Goal: Information Seeking & Learning: Learn about a topic

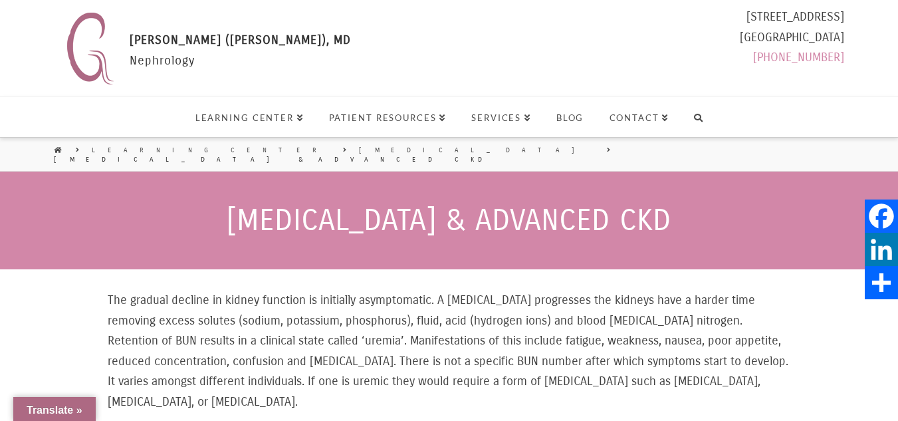
select select "Widget de traducción de idiomas"
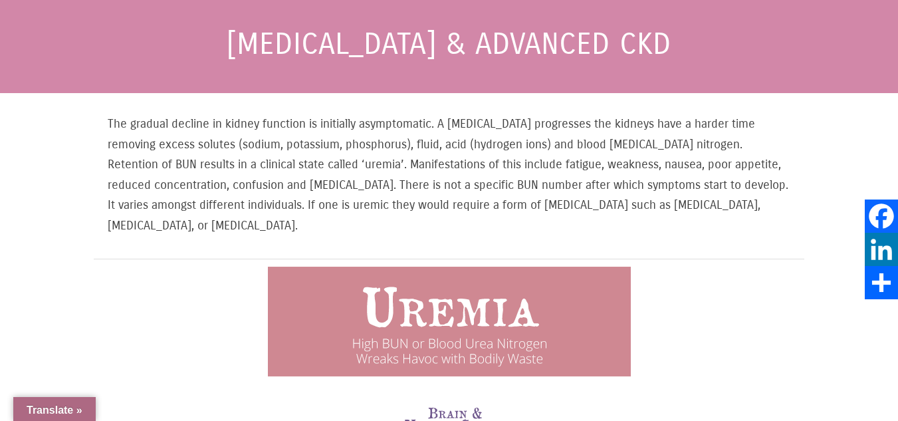
scroll to position [199, 0]
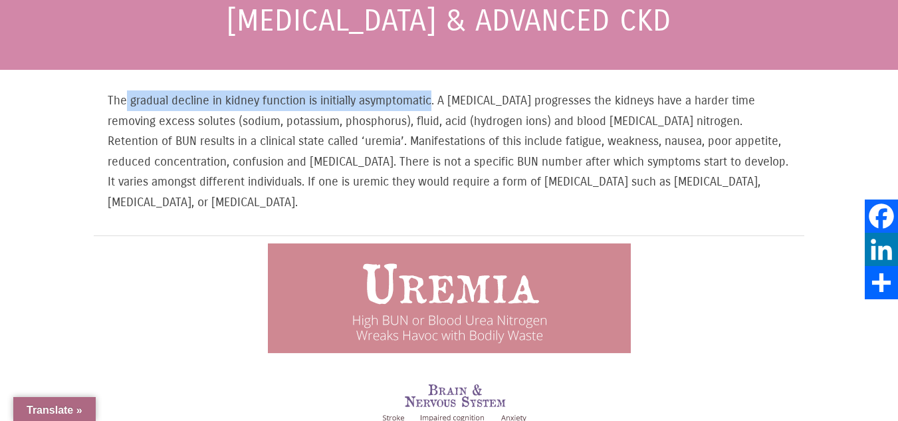
drag, startPoint x: 124, startPoint y: 88, endPoint x: 436, endPoint y: 95, distance: 312.3
click at [436, 95] on p "The gradual decline in kidney function is initially asymptomatic. A [MEDICAL_DA…" at bounding box center [449, 151] width 682 height 122
drag, startPoint x: 452, startPoint y: 90, endPoint x: 809, endPoint y: 86, distance: 357.4
click at [740, 141] on p "The gradual decline in kidney function is initially asymptomatic. A [MEDICAL_DA…" at bounding box center [449, 151] width 682 height 122
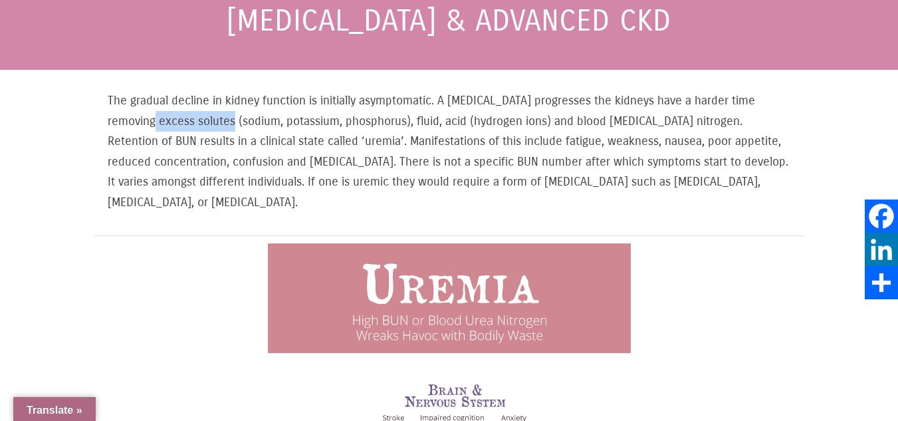
drag, startPoint x: 110, startPoint y: 114, endPoint x: 187, endPoint y: 116, distance: 77.1
click at [187, 116] on p "The gradual decline in kidney function is initially asymptomatic. A [MEDICAL_DA…" at bounding box center [449, 151] width 682 height 122
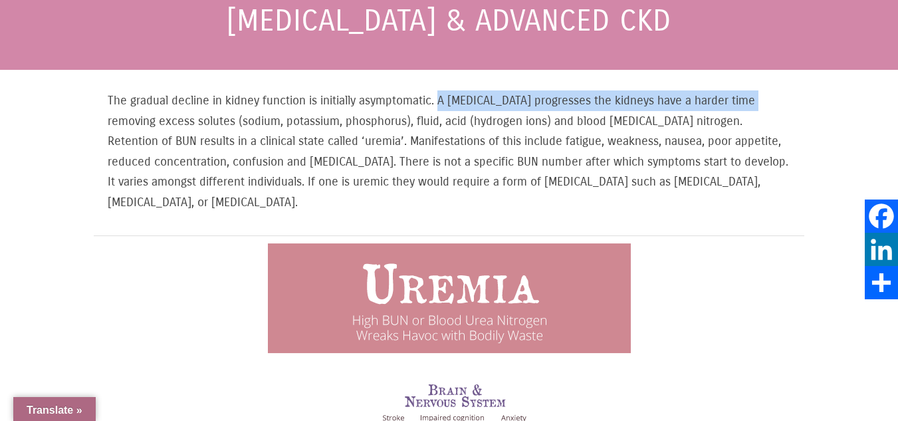
drag, startPoint x: 442, startPoint y: 92, endPoint x: 746, endPoint y: 90, distance: 303.6
click at [746, 90] on p "The gradual decline in kidney function is initially asymptomatic. A [MEDICAL_DA…" at bounding box center [449, 151] width 682 height 122
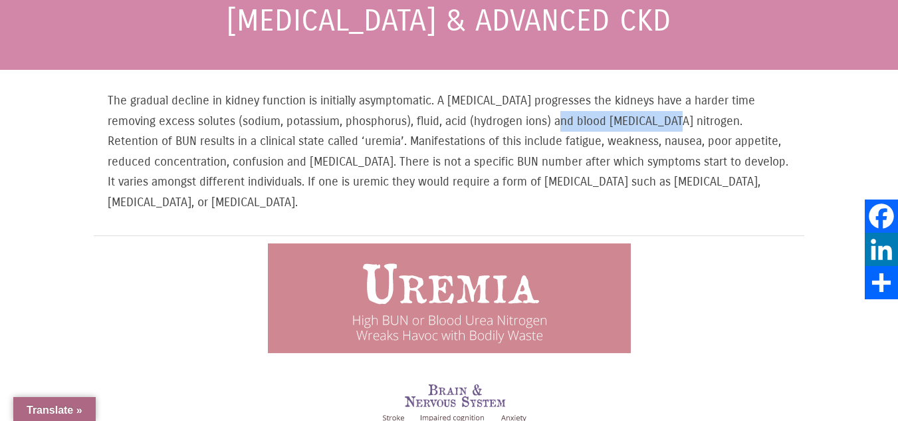
drag, startPoint x: 518, startPoint y: 110, endPoint x: 629, endPoint y: 110, distance: 110.9
click at [629, 110] on p "The gradual decline in kidney function is initially asymptomatic. A [MEDICAL_DA…" at bounding box center [449, 151] width 682 height 122
click at [716, 127] on p "The gradual decline in kidney function is initially asymptomatic. A [MEDICAL_DA…" at bounding box center [449, 151] width 682 height 122
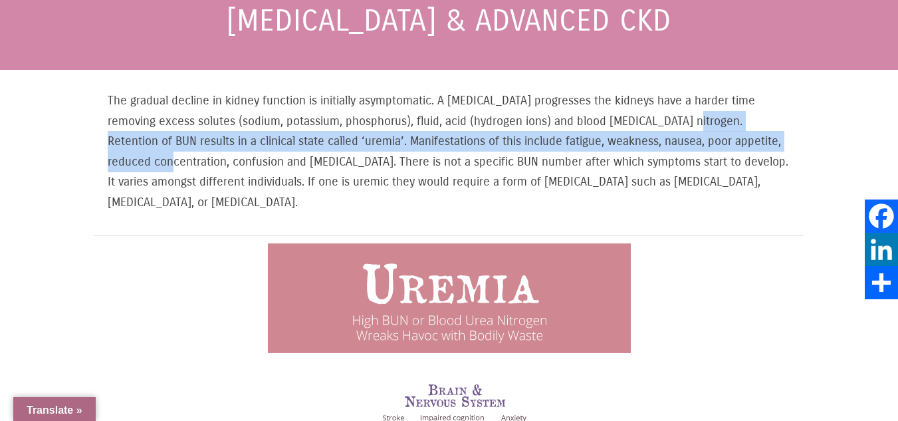
drag, startPoint x: 644, startPoint y: 111, endPoint x: 785, endPoint y: 125, distance: 141.5
click at [785, 125] on p "The gradual decline in kidney function is initially asymptomatic. A [MEDICAL_DA…" at bounding box center [449, 151] width 682 height 122
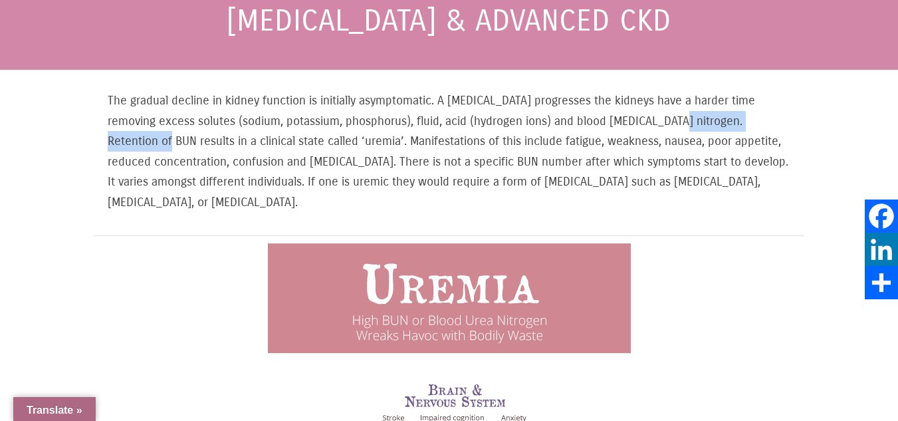
drag, startPoint x: 632, startPoint y: 110, endPoint x: 759, endPoint y: 116, distance: 127.7
click at [759, 116] on p "The gradual decline in kidney function is initially asymptomatic. A [MEDICAL_DA…" at bounding box center [449, 151] width 682 height 122
click at [717, 121] on p "The gradual decline in kidney function is initially asymptomatic. A [MEDICAL_DA…" at bounding box center [449, 151] width 682 height 122
click at [716, 121] on p "The gradual decline in kidney function is initially asymptomatic. A [MEDICAL_DA…" at bounding box center [449, 151] width 682 height 122
click at [714, 120] on p "The gradual decline in kidney function is initially asymptomatic. A [MEDICAL_DA…" at bounding box center [449, 151] width 682 height 122
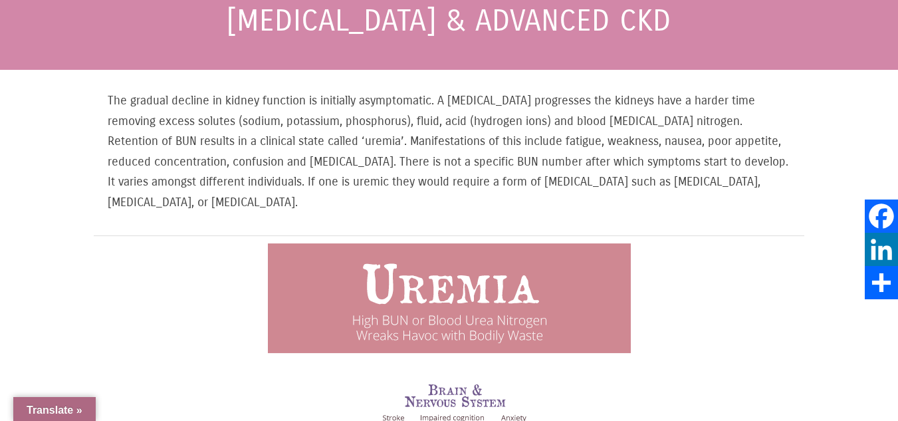
click at [657, 116] on p "The gradual decline in kidney function is initially asymptomatic. A [MEDICAL_DA…" at bounding box center [449, 151] width 682 height 122
click at [754, 114] on p "The gradual decline in kidney function is initially asymptomatic. A [MEDICAL_DA…" at bounding box center [449, 151] width 682 height 122
drag, startPoint x: 753, startPoint y: 112, endPoint x: 724, endPoint y: 108, distance: 29.5
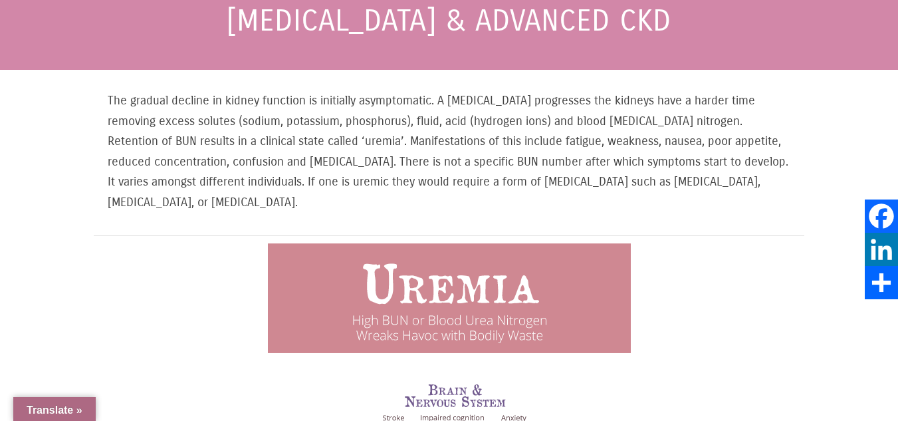
click at [739, 110] on p "The gradual decline in kidney function is initially asymptomatic. A [MEDICAL_DA…" at bounding box center [449, 151] width 682 height 122
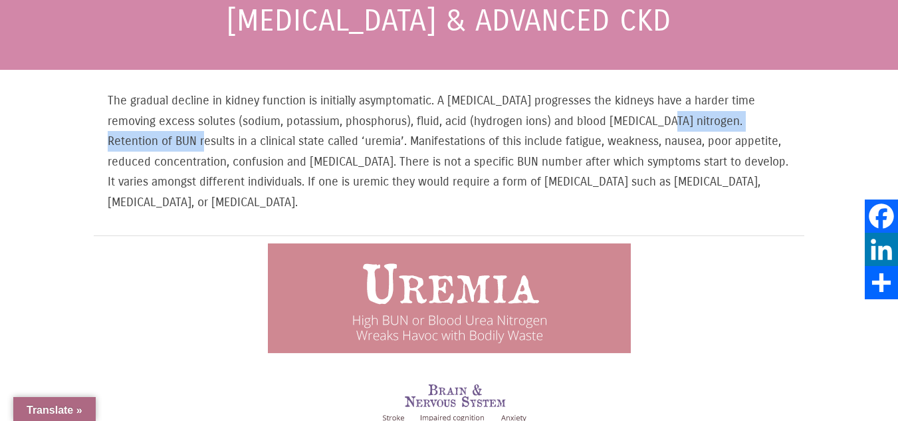
drag, startPoint x: 623, startPoint y: 116, endPoint x: 785, endPoint y: 114, distance: 161.4
click at [785, 114] on p "The gradual decline in kidney function is initially asymptomatic. A [MEDICAL_DA…" at bounding box center [449, 151] width 682 height 122
drag, startPoint x: 724, startPoint y: 179, endPoint x: 727, endPoint y: 200, distance: 21.5
click at [727, 200] on p "The gradual decline in kidney function is initially asymptomatic. A [MEDICAL_DA…" at bounding box center [449, 151] width 682 height 122
click at [723, 198] on p "The gradual decline in kidney function is initially asymptomatic. A [MEDICAL_DA…" at bounding box center [449, 151] width 682 height 122
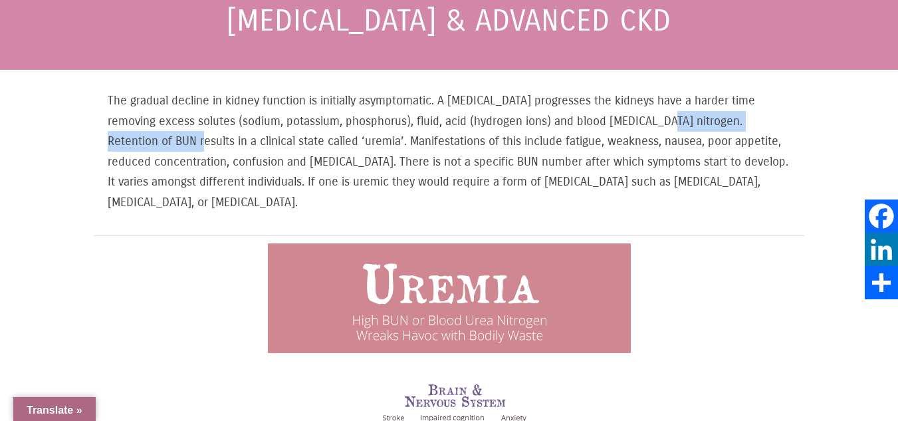
drag, startPoint x: 636, startPoint y: 111, endPoint x: 812, endPoint y: 143, distance: 179.6
click at [279, 179] on p "The gradual decline in kidney function is initially asymptomatic. A [MEDICAL_DA…" at bounding box center [449, 151] width 682 height 122
drag, startPoint x: 635, startPoint y: 112, endPoint x: 838, endPoint y: 102, distance: 203.6
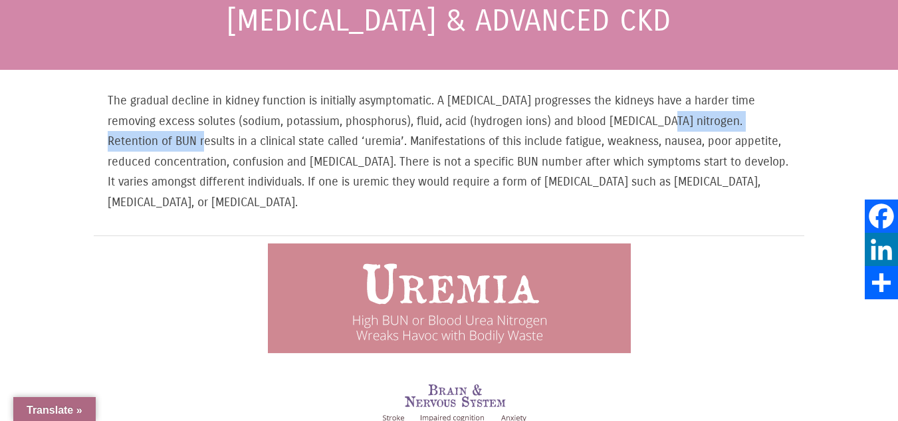
click at [269, 169] on p "The gradual decline in kidney function is initially asymptomatic. A [MEDICAL_DA…" at bounding box center [449, 151] width 682 height 122
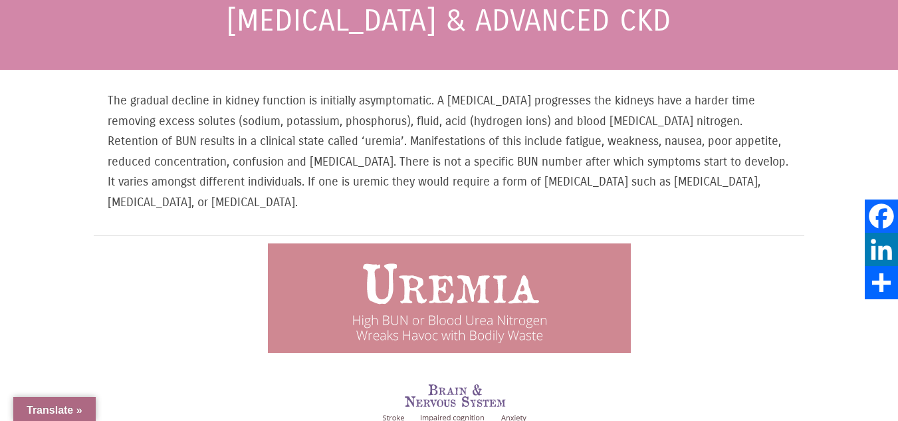
click at [272, 112] on p "The gradual decline in kidney function is initially asymptomatic. A [MEDICAL_DA…" at bounding box center [449, 151] width 682 height 122
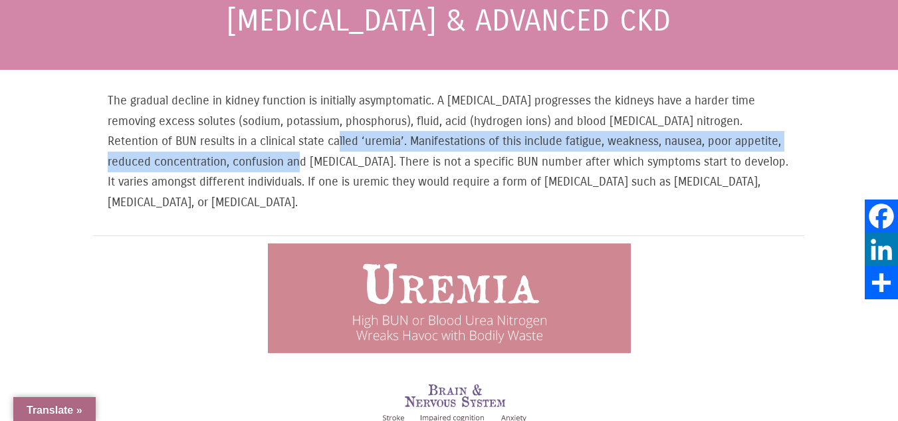
drag, startPoint x: 246, startPoint y: 128, endPoint x: 228, endPoint y: 161, distance: 38.1
click at [228, 161] on p "The gradual decline in kidney function is initially asymptomatic. A [MEDICAL_DA…" at bounding box center [449, 151] width 682 height 122
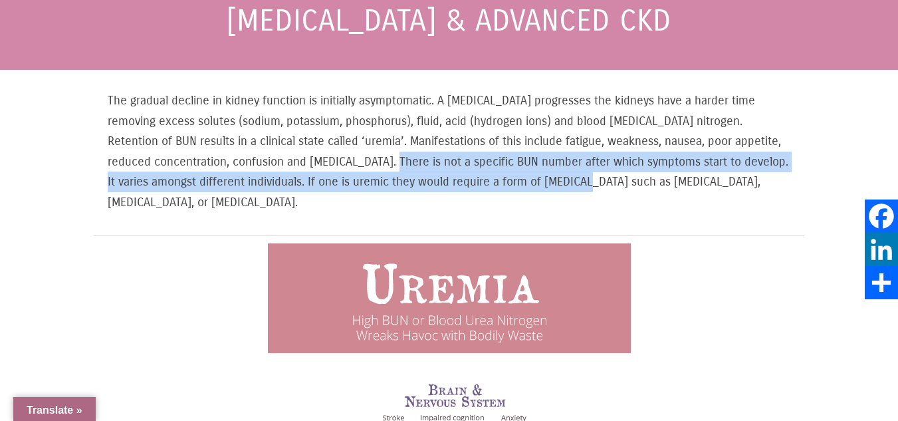
drag, startPoint x: 344, startPoint y: 145, endPoint x: 542, endPoint y: 167, distance: 199.1
click at [542, 167] on p "The gradual decline in kidney function is initially asymptomatic. A [MEDICAL_DA…" at bounding box center [449, 151] width 682 height 122
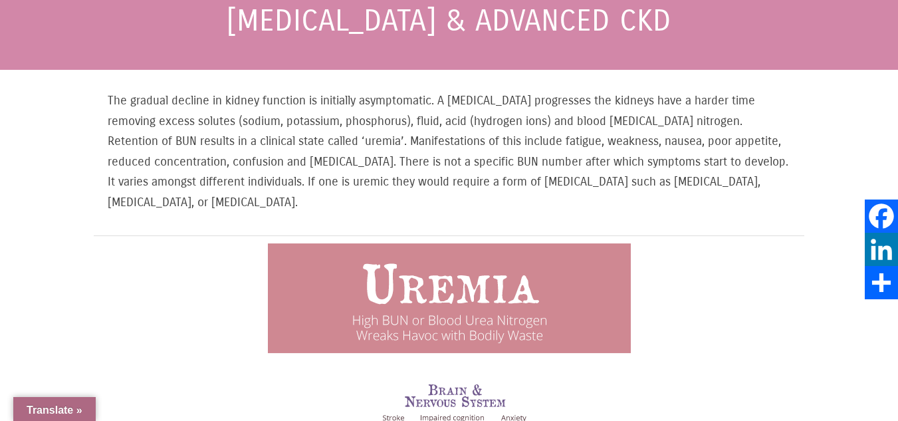
drag, startPoint x: 568, startPoint y: 173, endPoint x: 296, endPoint y: 171, distance: 271.7
click at [546, 174] on p "The gradual decline in kidney function is initially asymptomatic. A [MEDICAL_DA…" at bounding box center [449, 151] width 682 height 122
click at [682, 185] on p "The gradual decline in kidney function is initially asymptomatic. A [MEDICAL_DA…" at bounding box center [449, 151] width 682 height 122
drag, startPoint x: 618, startPoint y: 145, endPoint x: 748, endPoint y: 193, distance: 138.5
click at [748, 193] on p "The gradual decline in kidney function is initially asymptomatic. A [MEDICAL_DA…" at bounding box center [449, 151] width 682 height 122
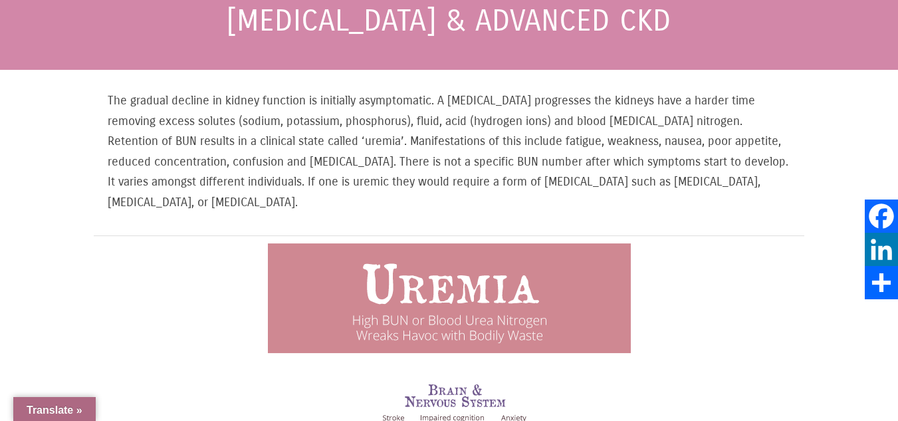
click at [248, 186] on p "The gradual decline in kidney function is initially asymptomatic. A [MEDICAL_DA…" at bounding box center [449, 151] width 682 height 122
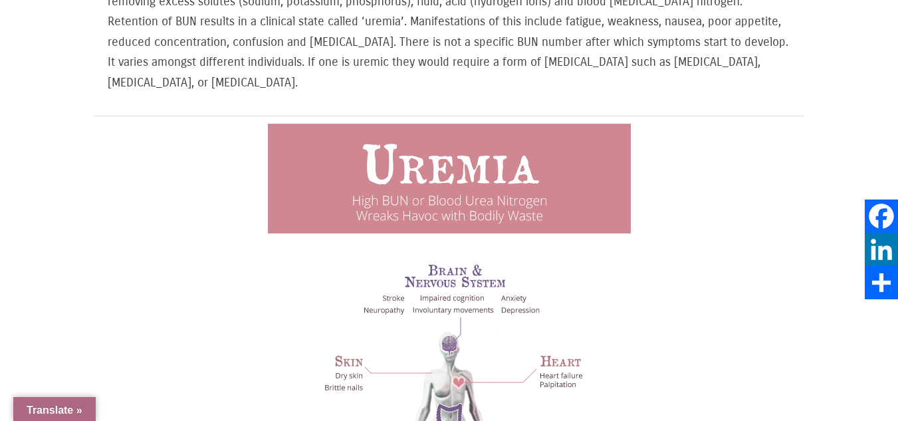
scroll to position [332, 0]
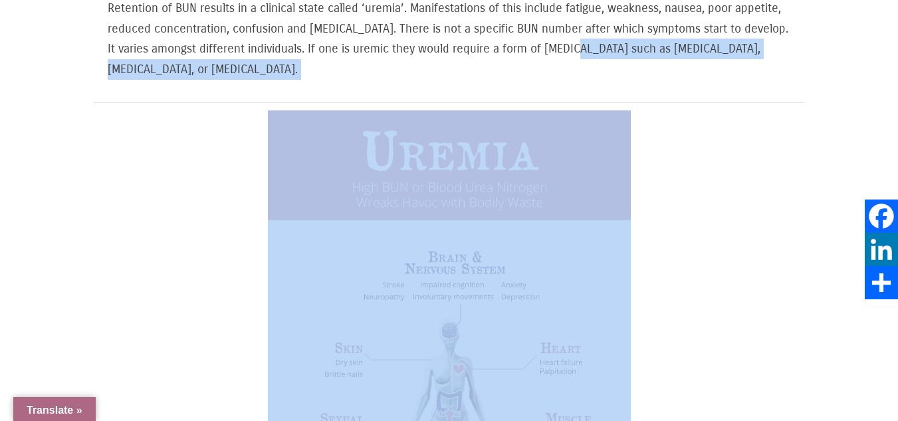
drag, startPoint x: 530, startPoint y: 37, endPoint x: 662, endPoint y: 101, distance: 146.2
click at [662, 101] on div "The gradual decline in kidney function is initially asymptomatic. A [MEDICAL_DA…" at bounding box center [449, 309] width 710 height 745
click at [673, 72] on div "The gradual decline in kidney function is initially asymptomatic. A [MEDICAL_DA…" at bounding box center [449, 26] width 710 height 152
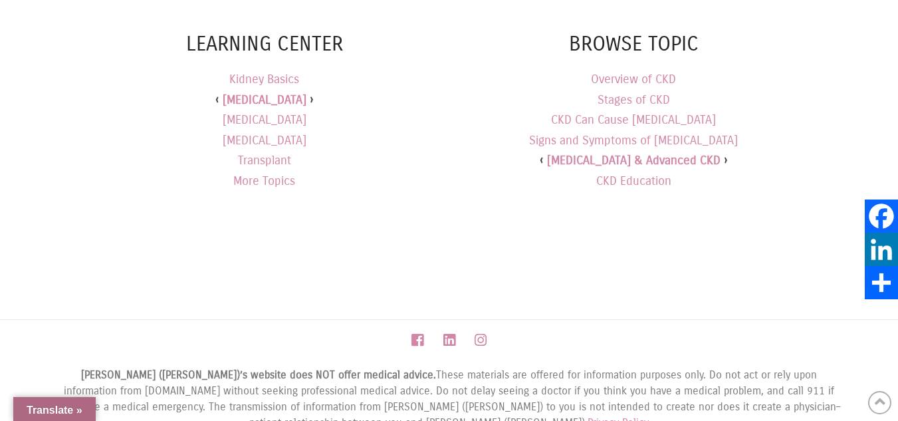
scroll to position [1228, 0]
